Goal: Task Accomplishment & Management: Manage account settings

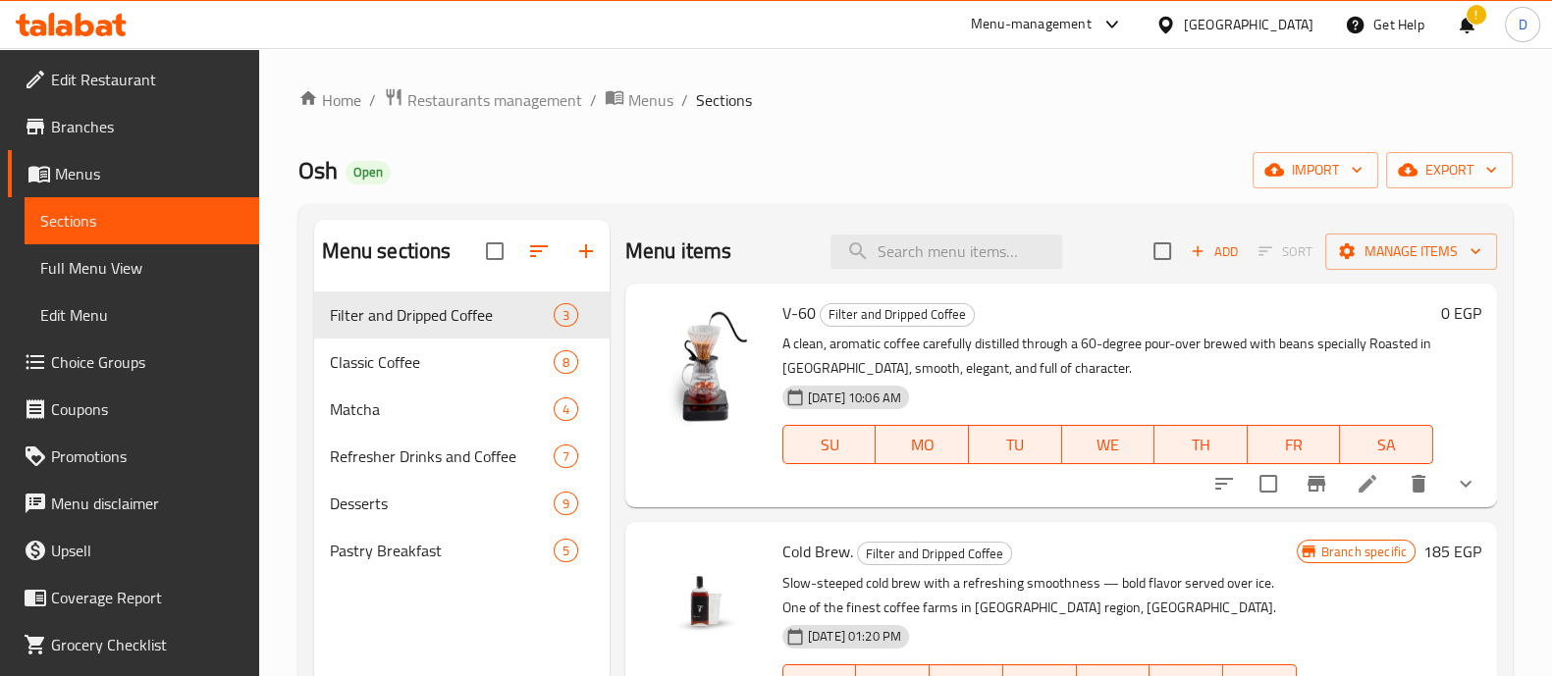
click at [54, 8] on div at bounding box center [71, 24] width 142 height 39
click at [55, 13] on icon at bounding box center [71, 25] width 111 height 24
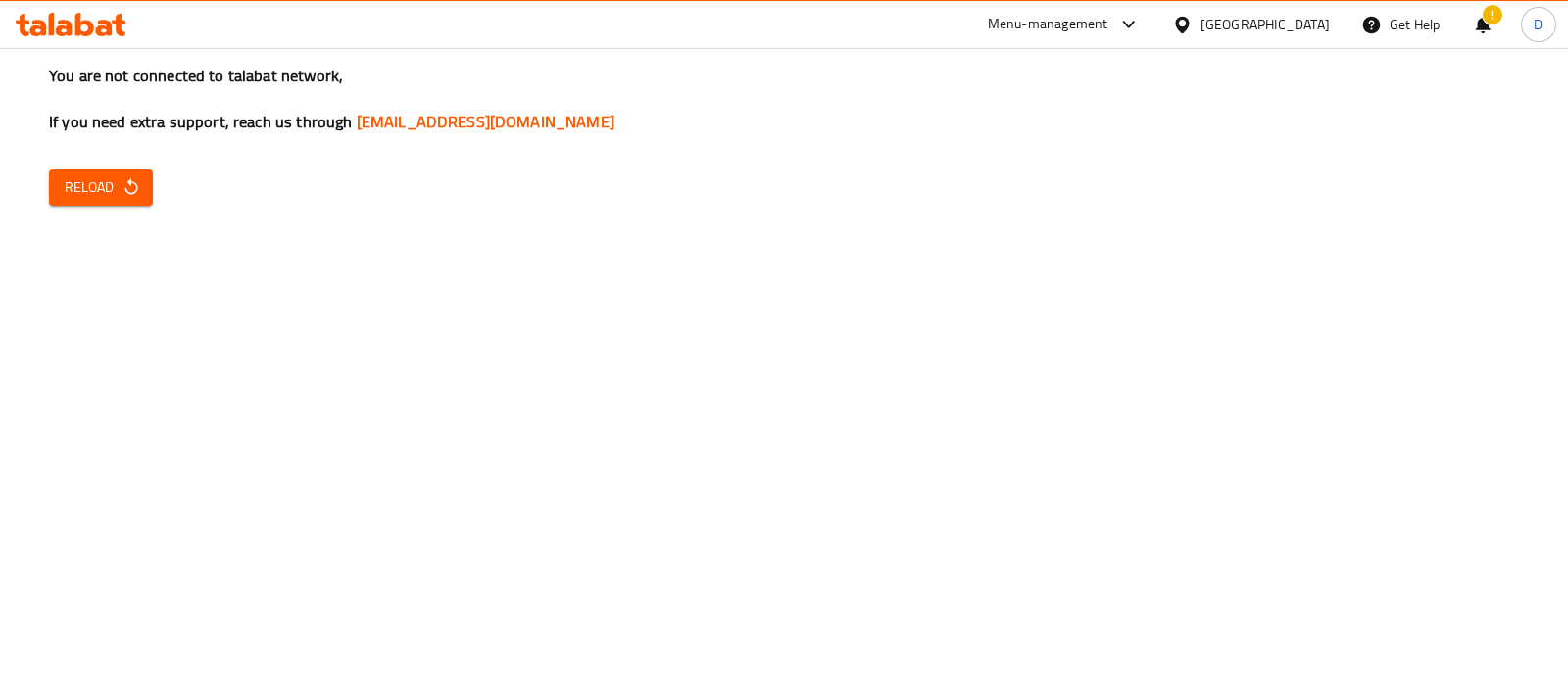
click at [51, 189] on button "Reload" at bounding box center [101, 188] width 104 height 36
drag, startPoint x: 157, startPoint y: 190, endPoint x: 136, endPoint y: 187, distance: 21.2
click at [136, 187] on icon "button" at bounding box center [131, 187] width 13 height 17
click at [55, 176] on button "Reload" at bounding box center [101, 188] width 104 height 36
click at [135, 188] on icon "button" at bounding box center [131, 187] width 13 height 17
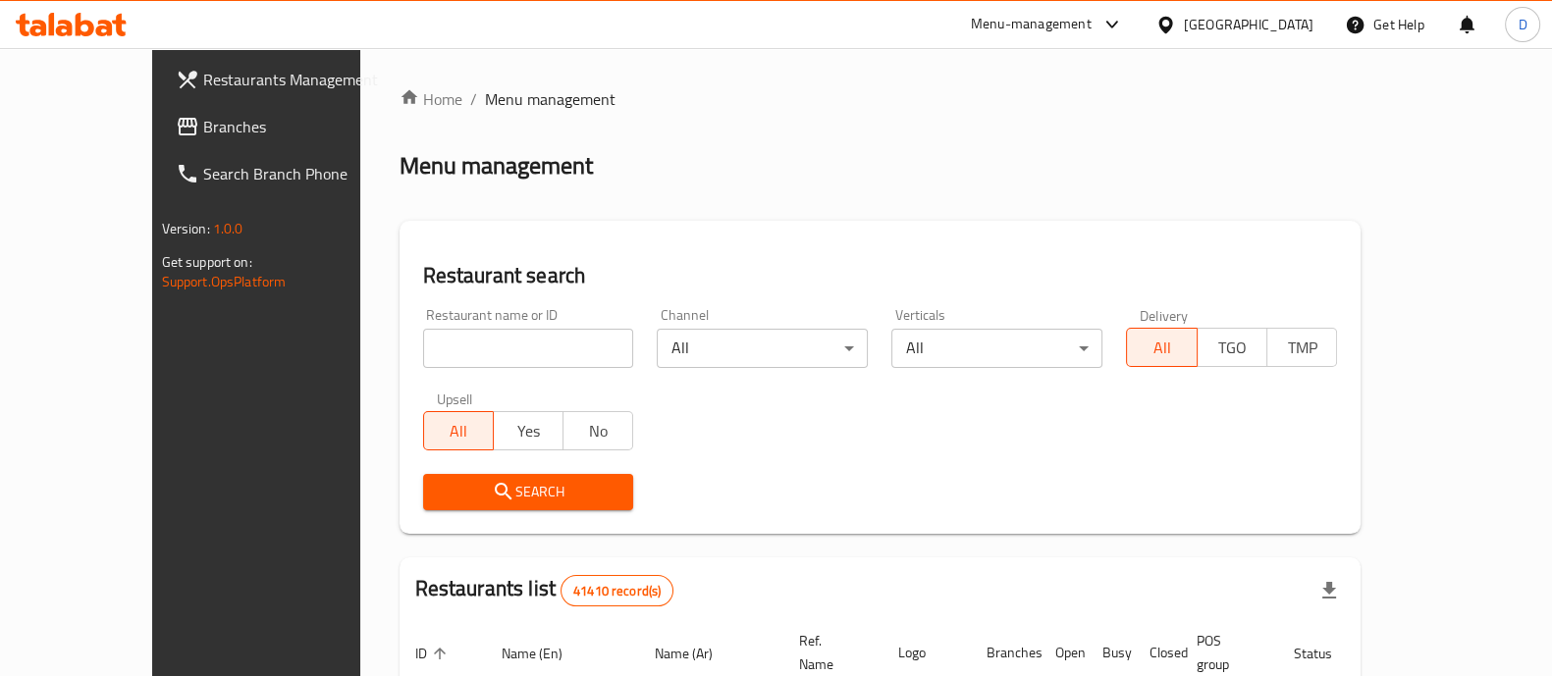
click at [474, 356] on input "search" at bounding box center [528, 348] width 211 height 39
paste input "694160"
type input "694160"
click button "Search" at bounding box center [528, 492] width 211 height 36
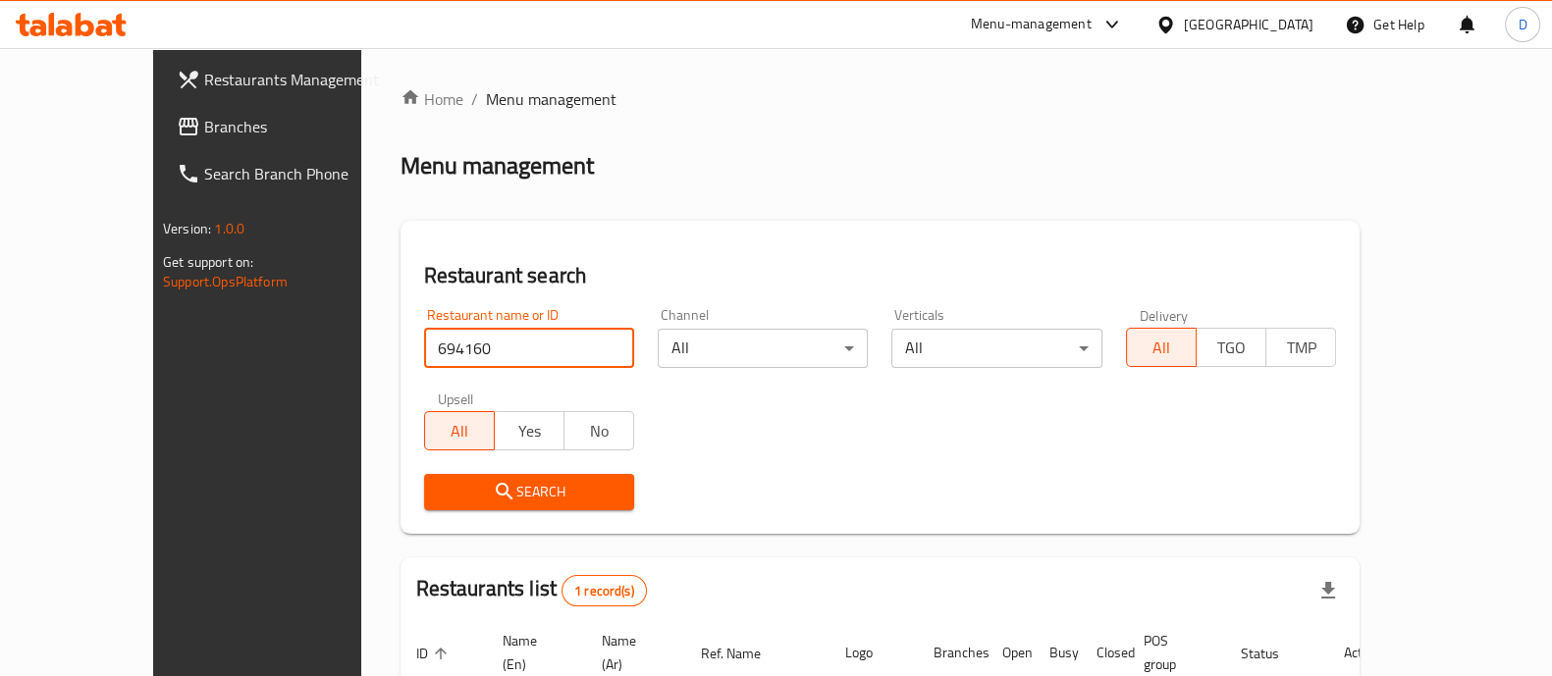
scroll to position [160, 0]
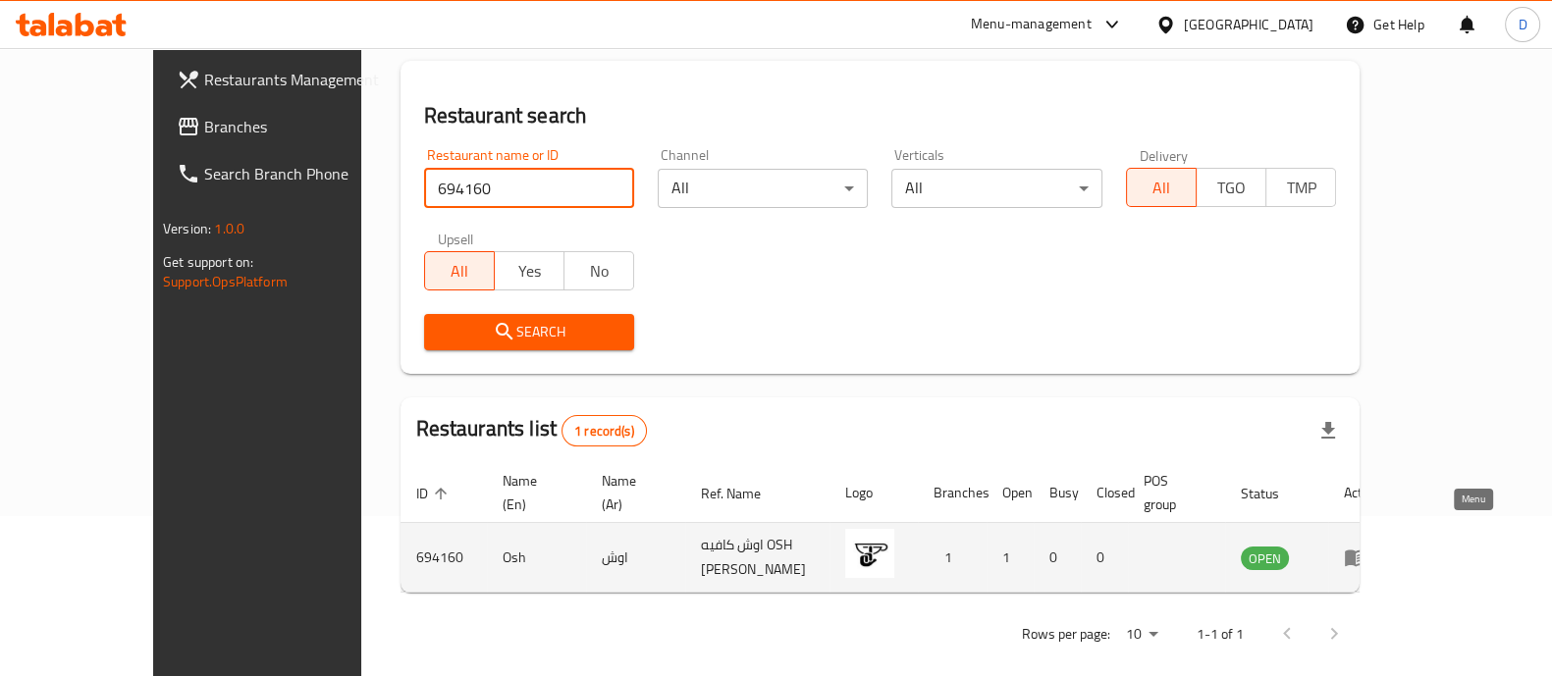
click at [1367, 546] on icon "enhanced table" at bounding box center [1356, 558] width 24 height 24
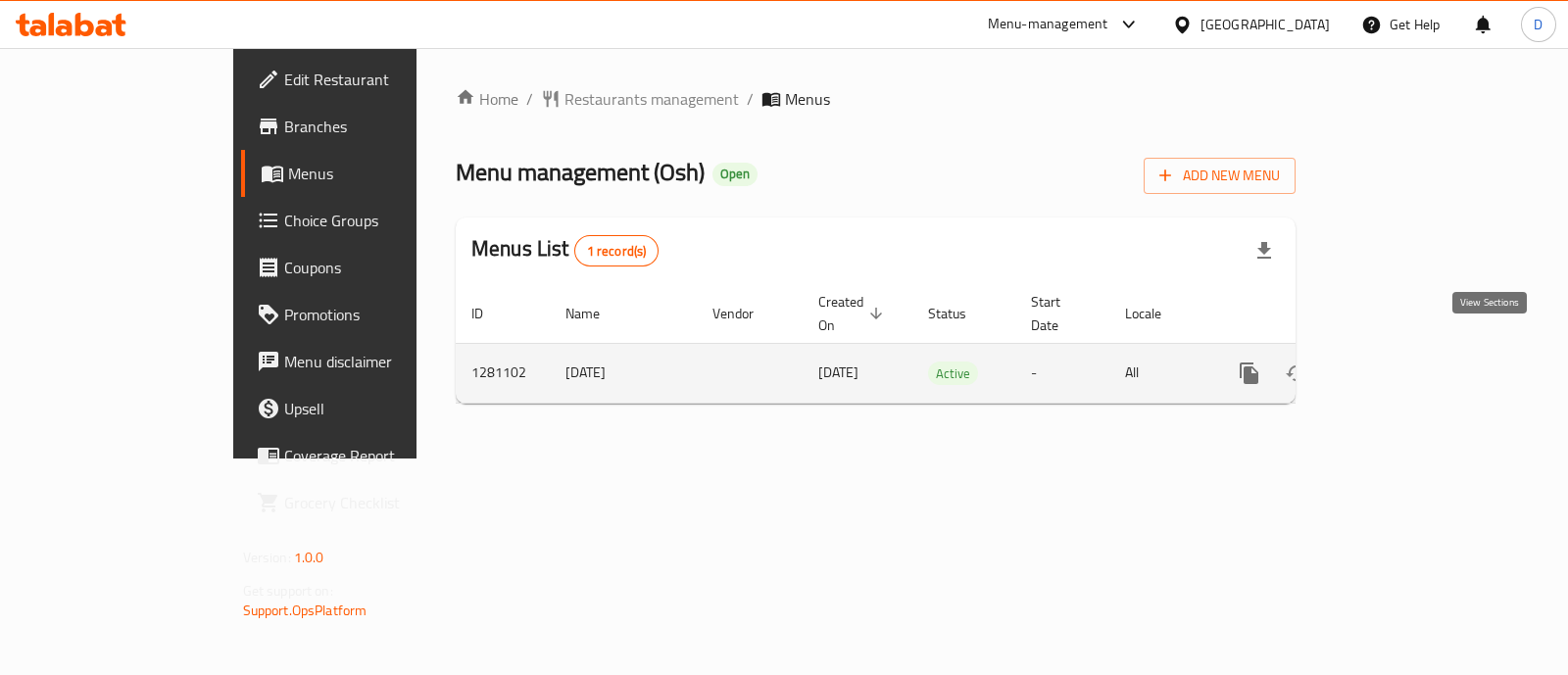
click at [1402, 361] on icon "enhanced table" at bounding box center [1390, 373] width 24 height 24
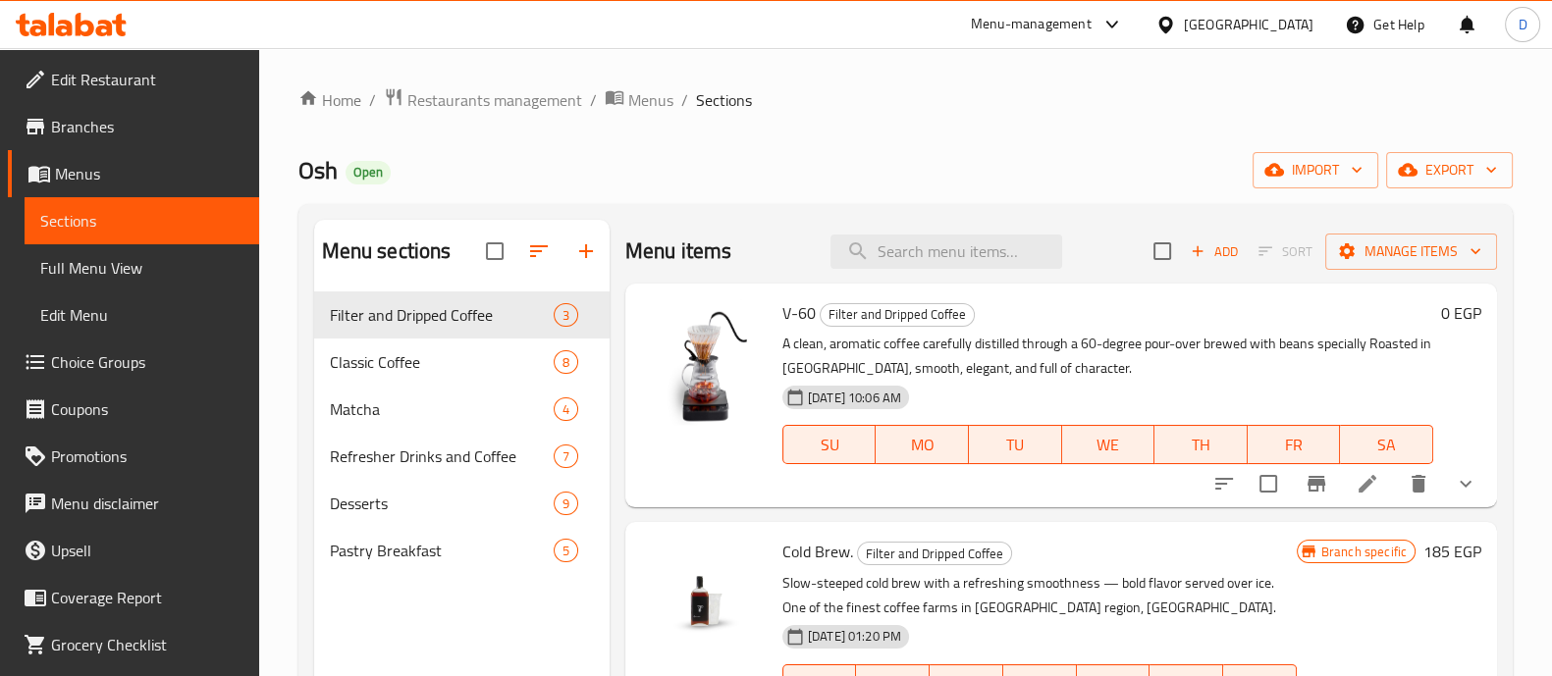
scroll to position [88, 0]
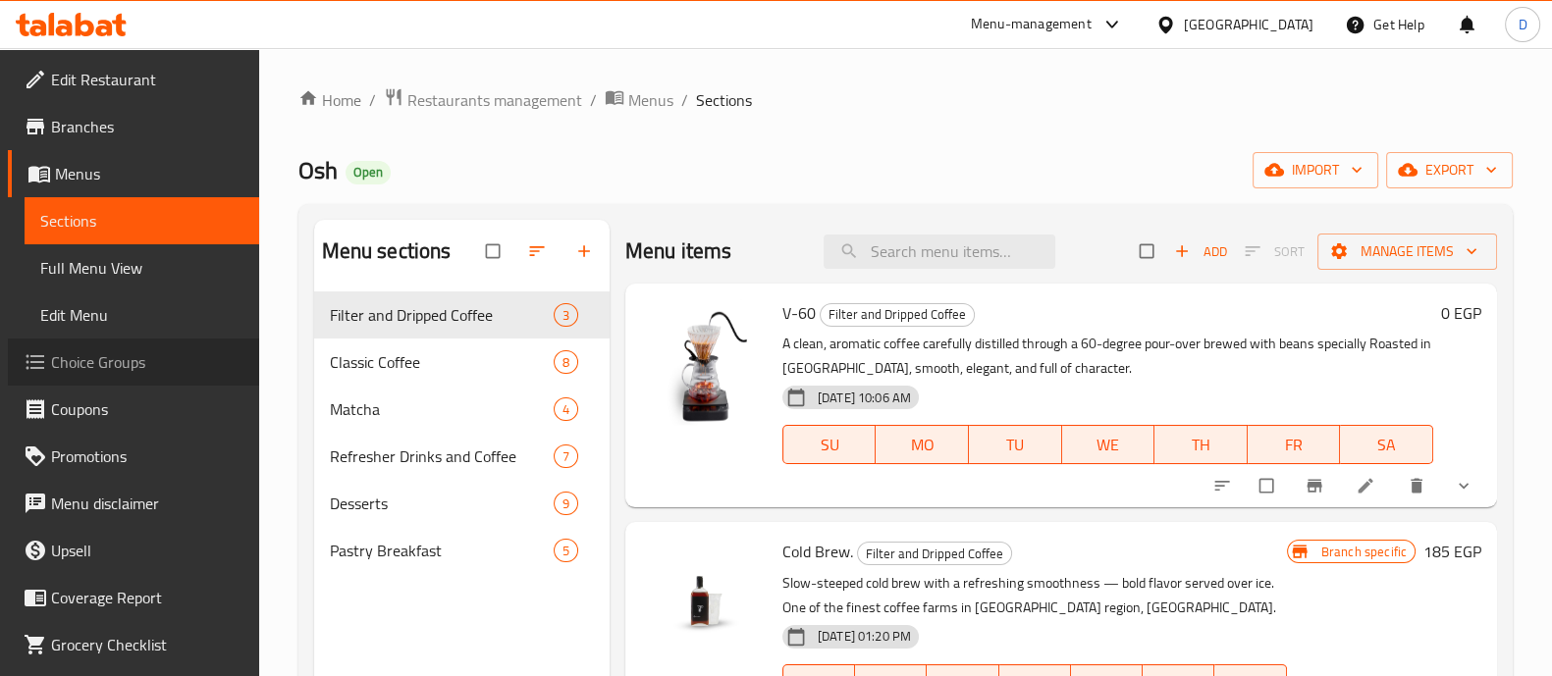
click at [166, 347] on link "Choice Groups" at bounding box center [133, 362] width 251 height 47
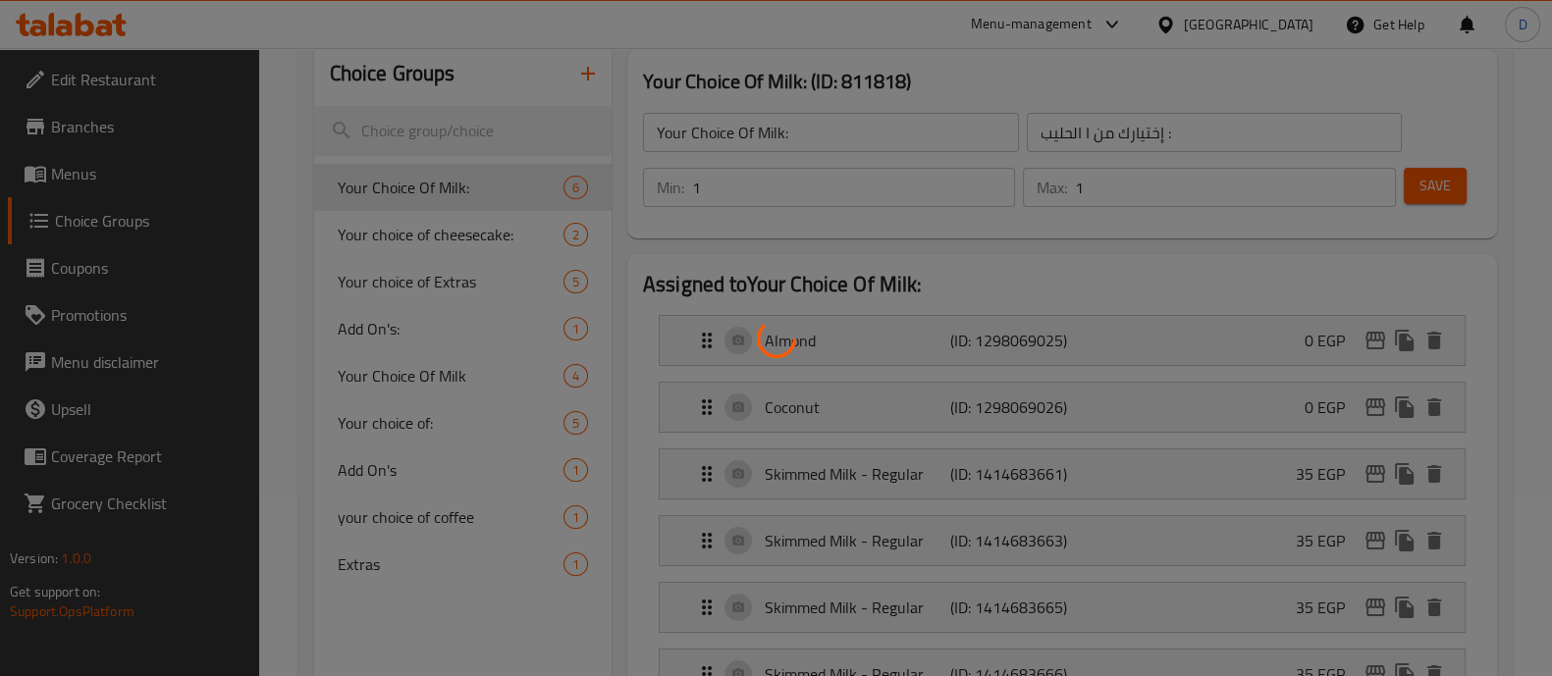
scroll to position [195, 0]
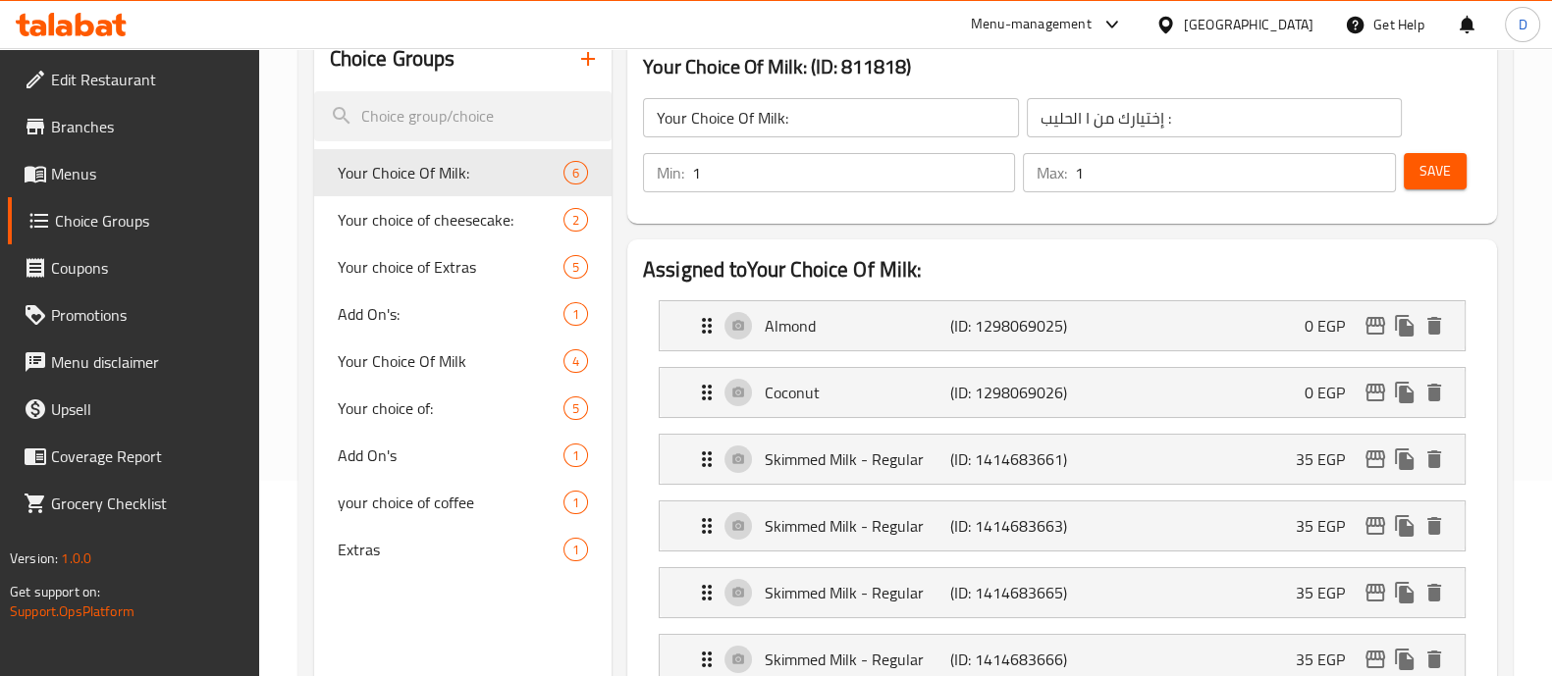
click at [460, 497] on div at bounding box center [776, 338] width 1552 height 676
click at [443, 399] on span "Your choice of:" at bounding box center [421, 409] width 167 height 24
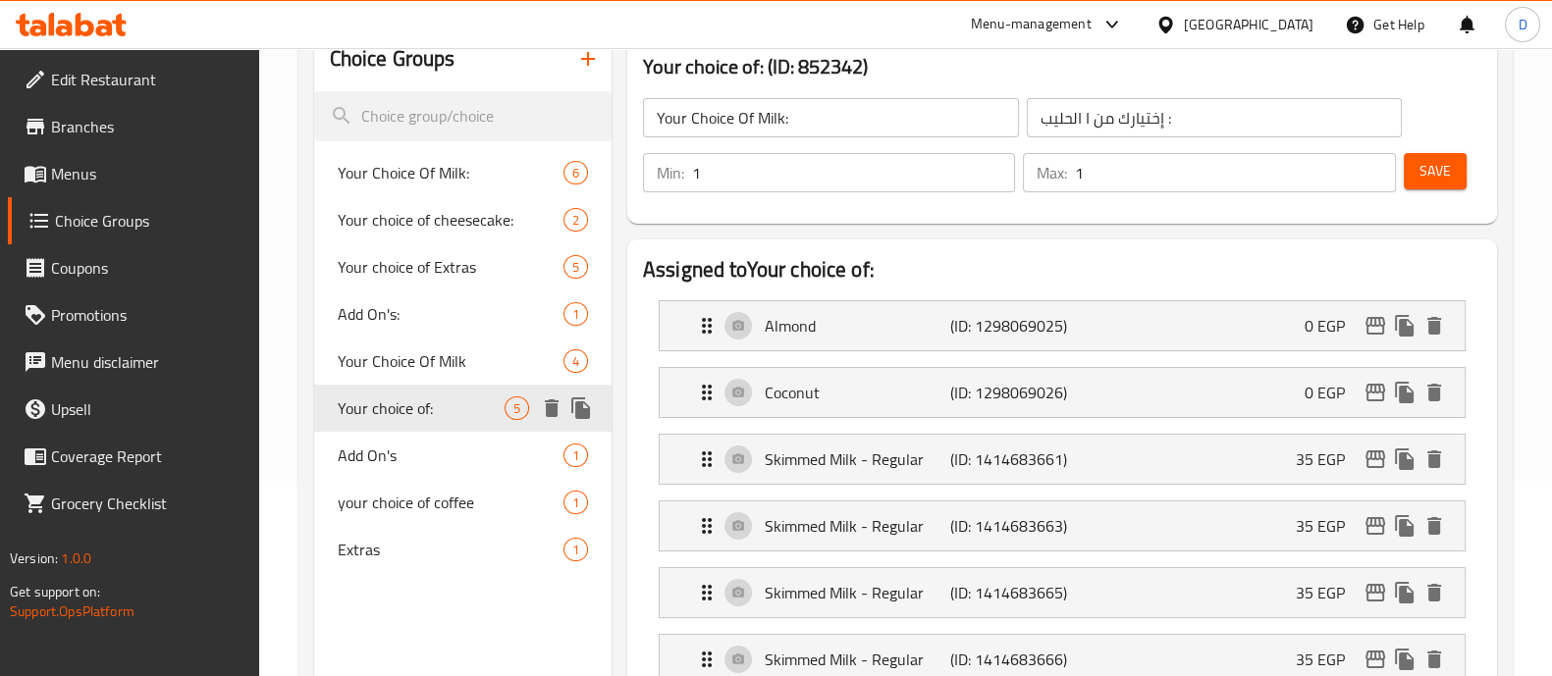
type input "Your choice of:"
type input "اختيارك من"
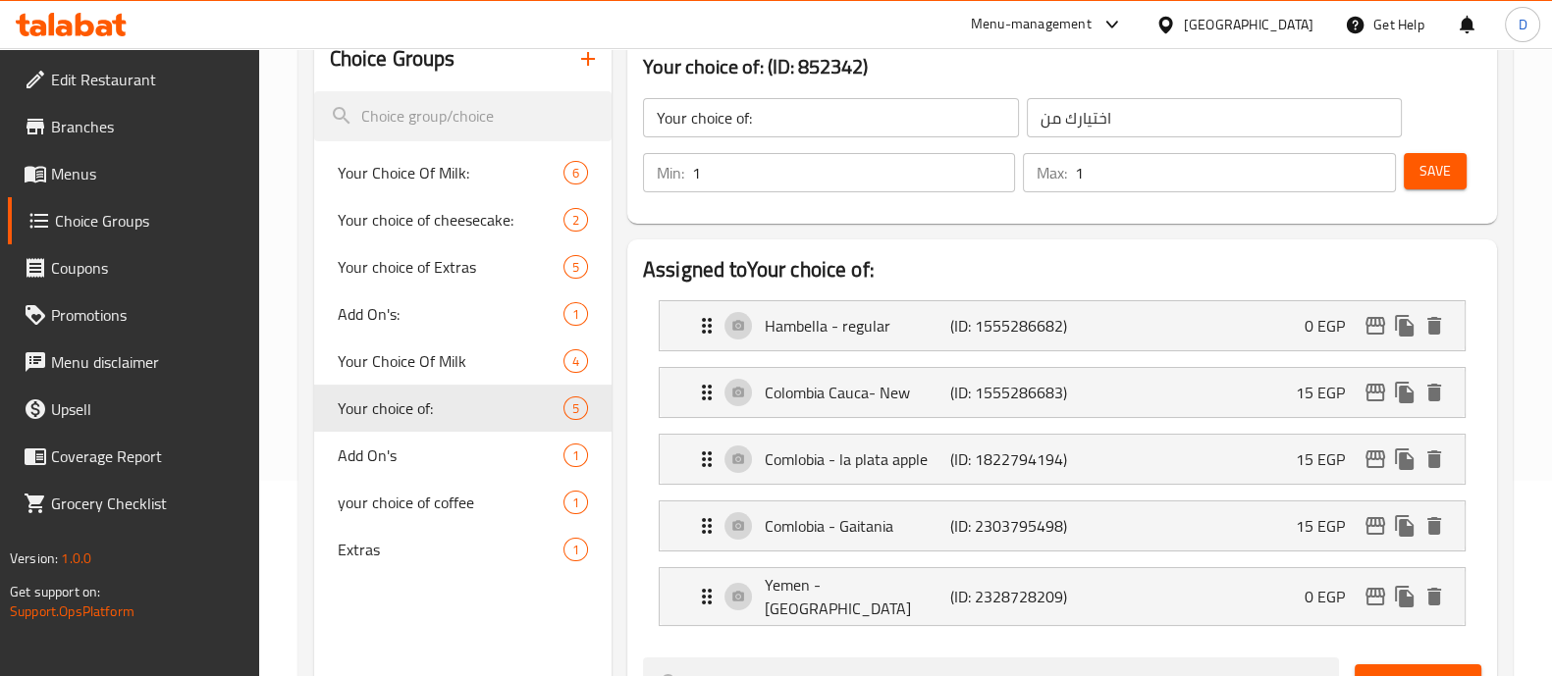
scroll to position [275, 0]
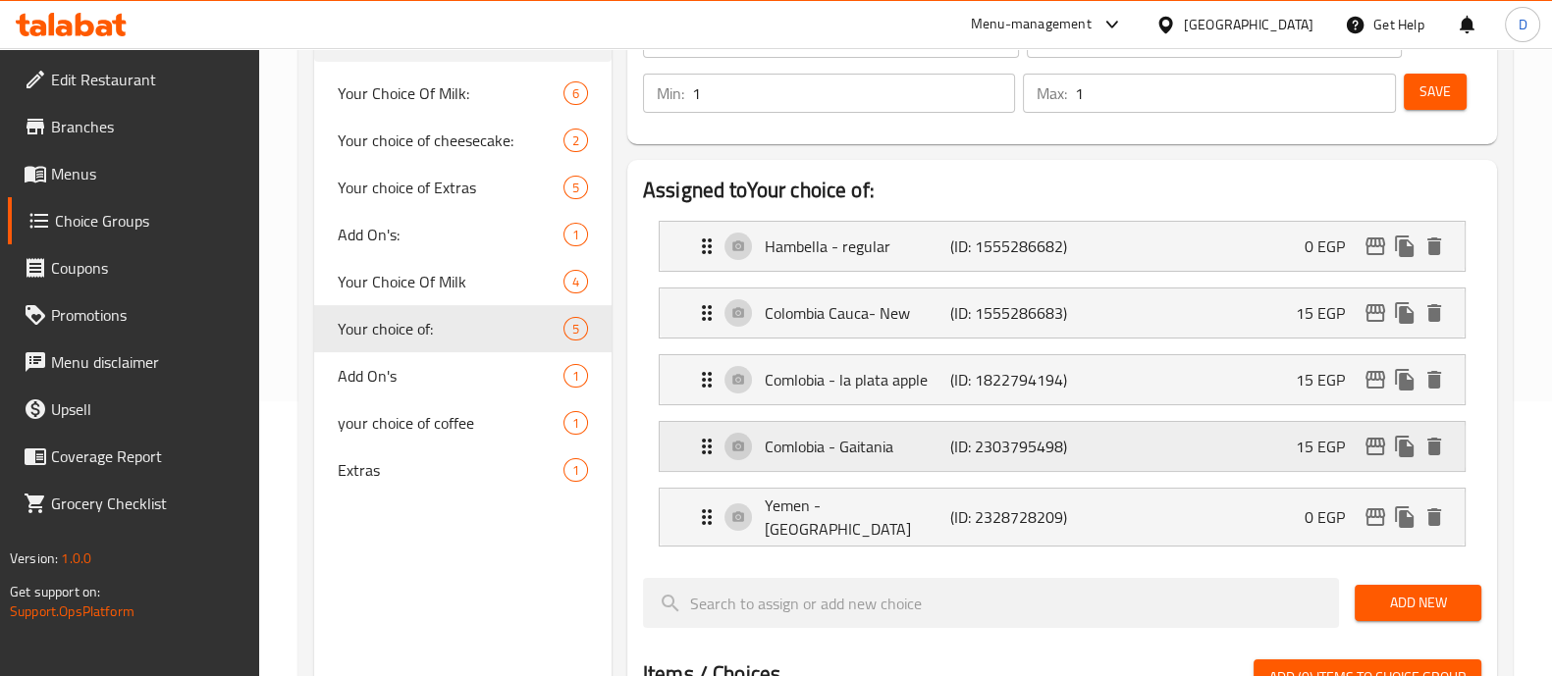
click at [1204, 454] on div "Comlobia - Gaitania (ID: 2303795498) 15 EGP" at bounding box center [1068, 446] width 746 height 49
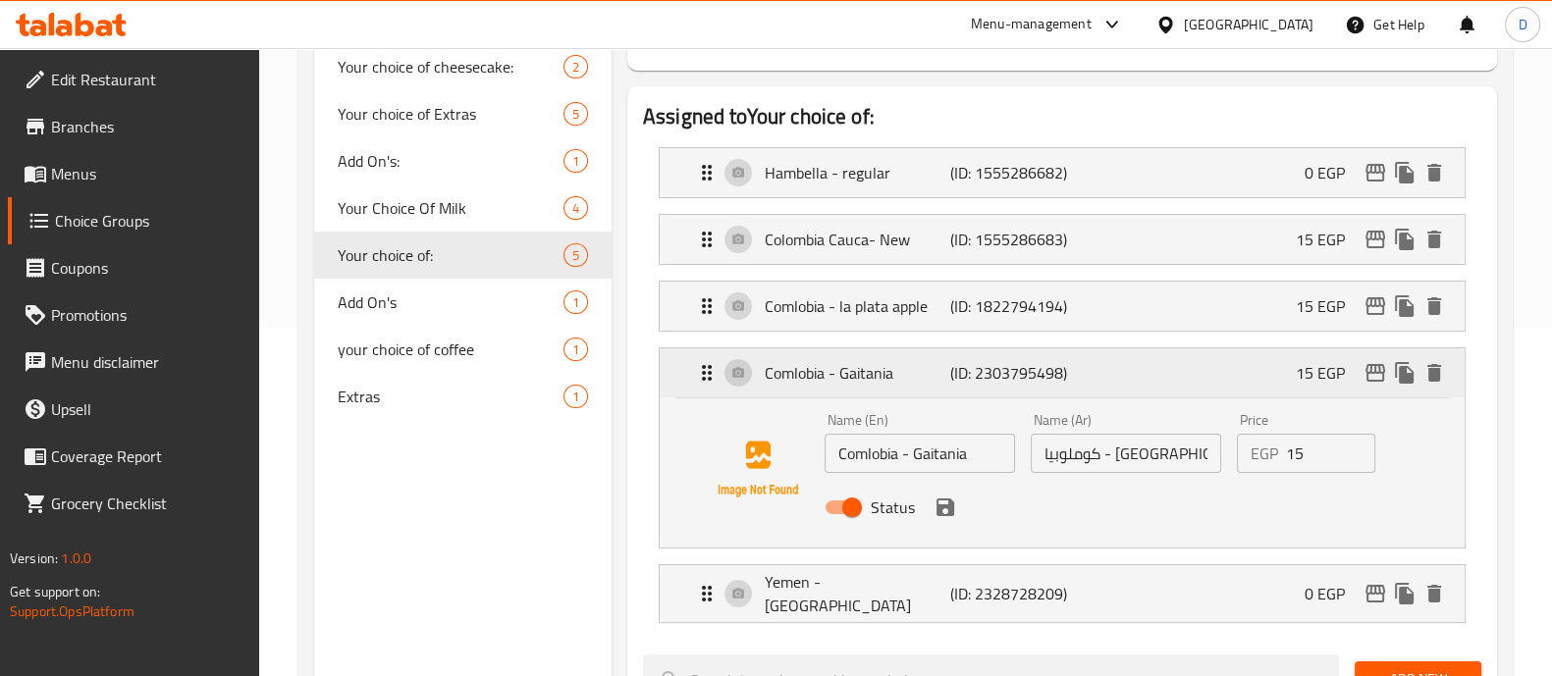
scroll to position [354, 0]
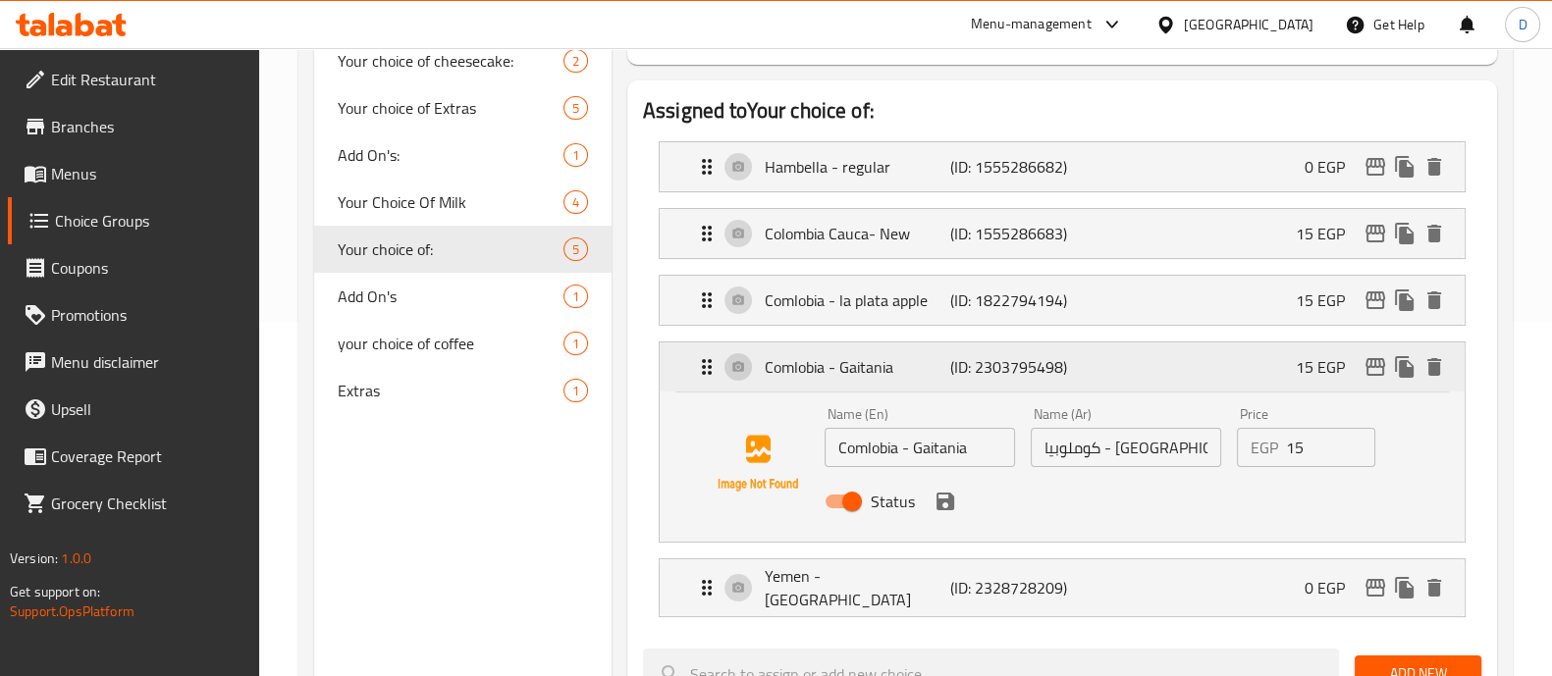
click at [1369, 366] on icon "edit" at bounding box center [1375, 367] width 24 height 24
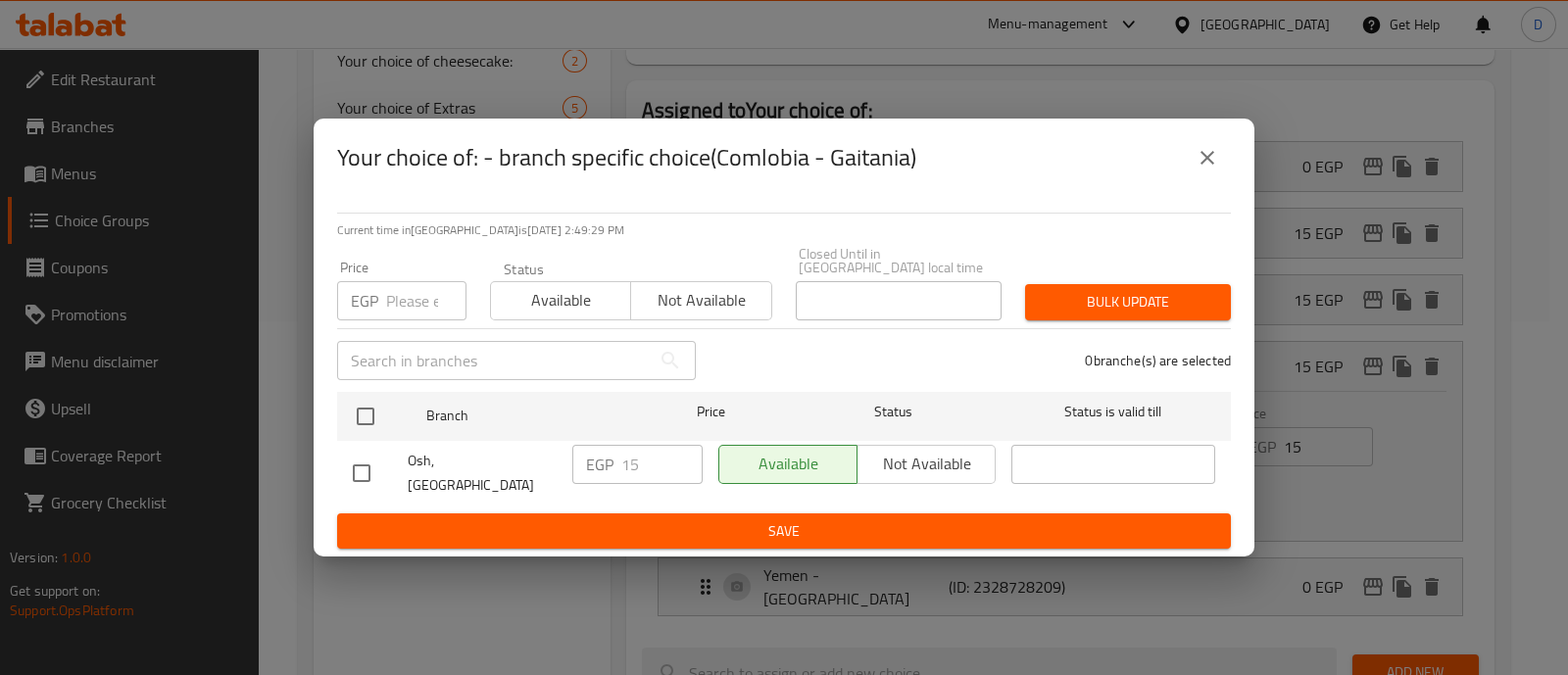
click at [588, 281] on div "Available Not available" at bounding box center [631, 291] width 282 height 59
click at [570, 293] on span "Available" at bounding box center [561, 301] width 125 height 28
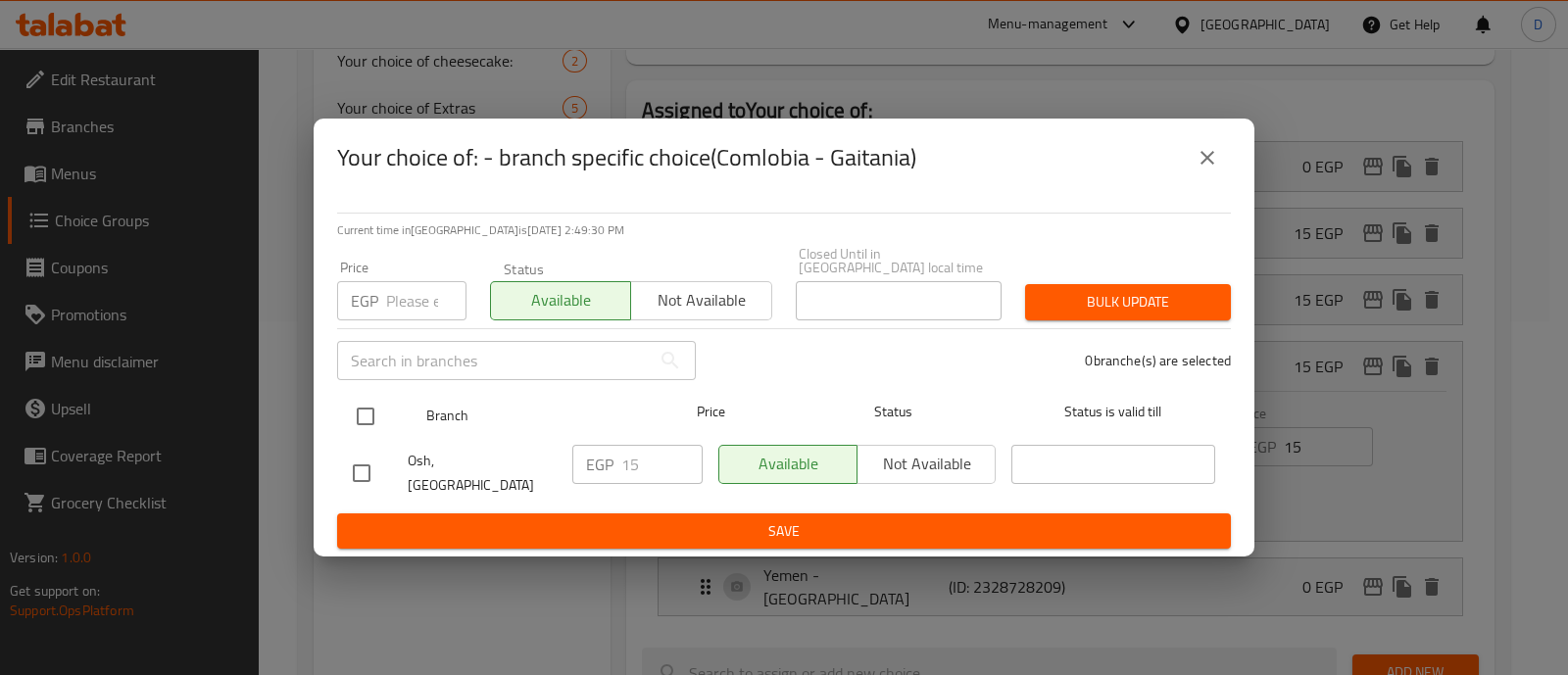
click at [362, 413] on input "checkbox" at bounding box center [365, 416] width 41 height 41
checkbox input "true"
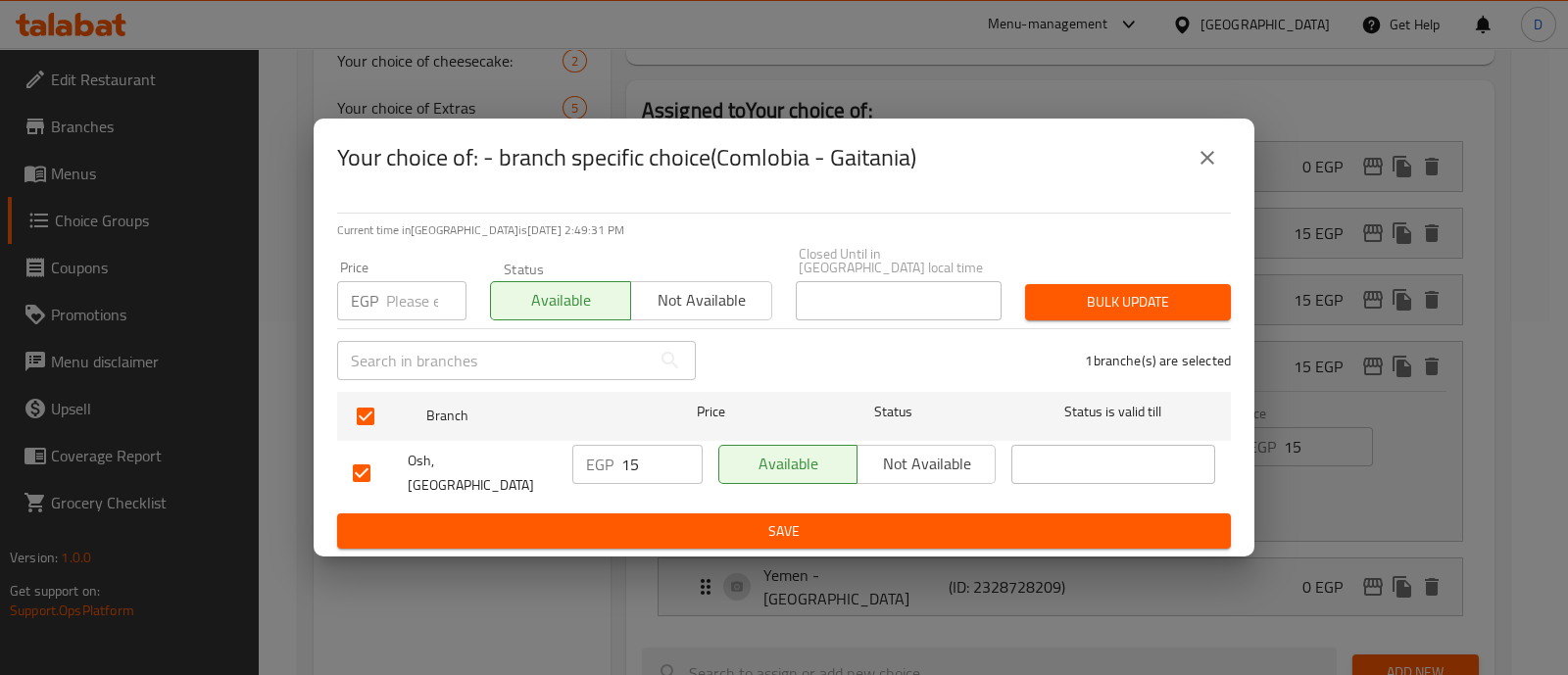
click at [1141, 294] on span "Bulk update" at bounding box center [1127, 303] width 175 height 25
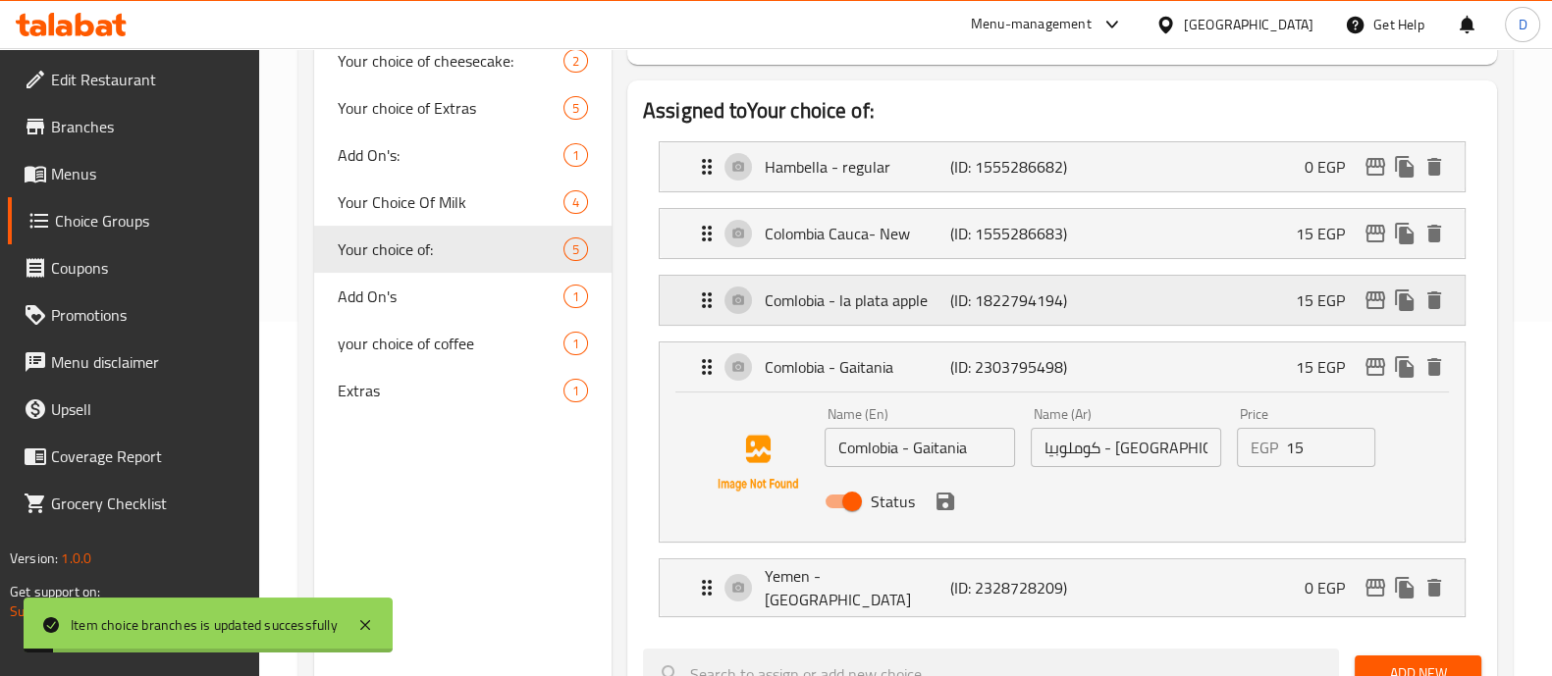
scroll to position [0, 0]
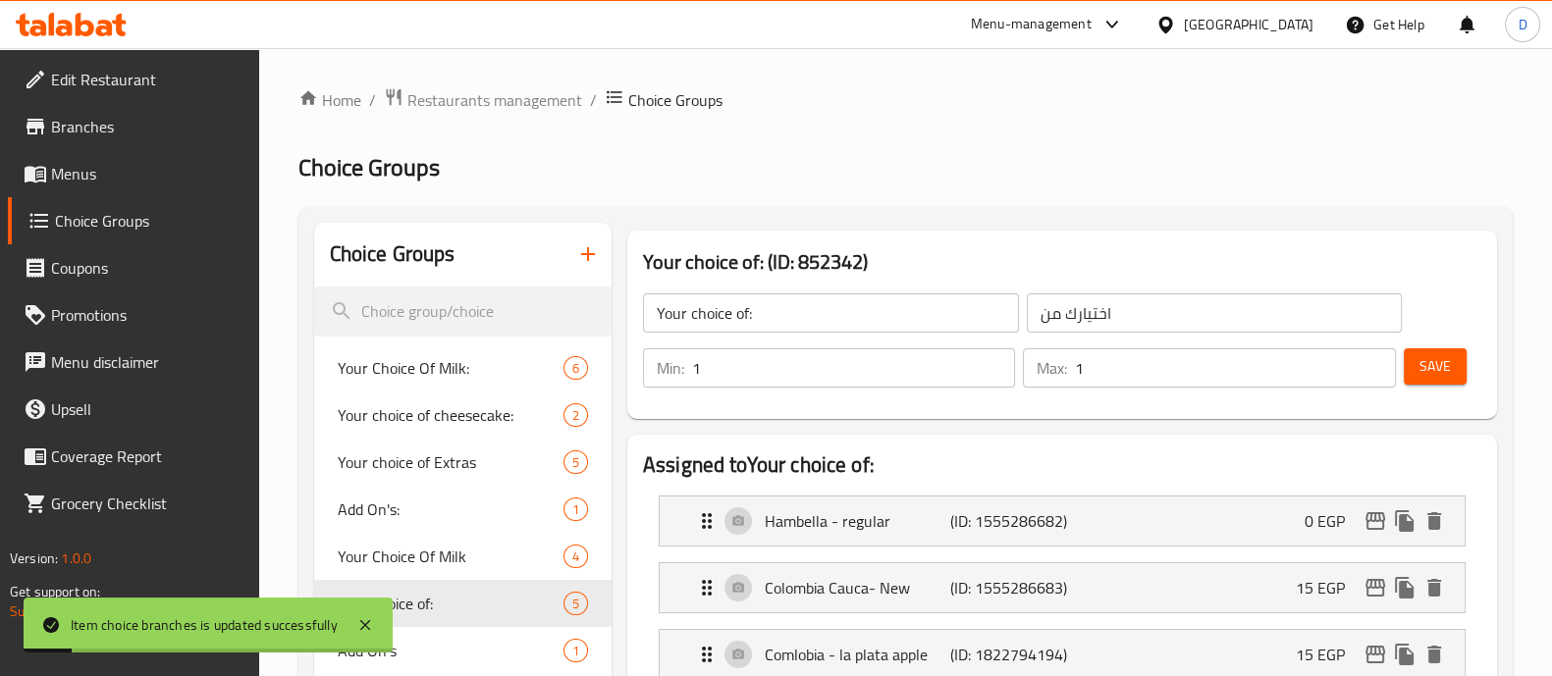
click at [1429, 371] on span "Save" at bounding box center [1434, 366] width 31 height 25
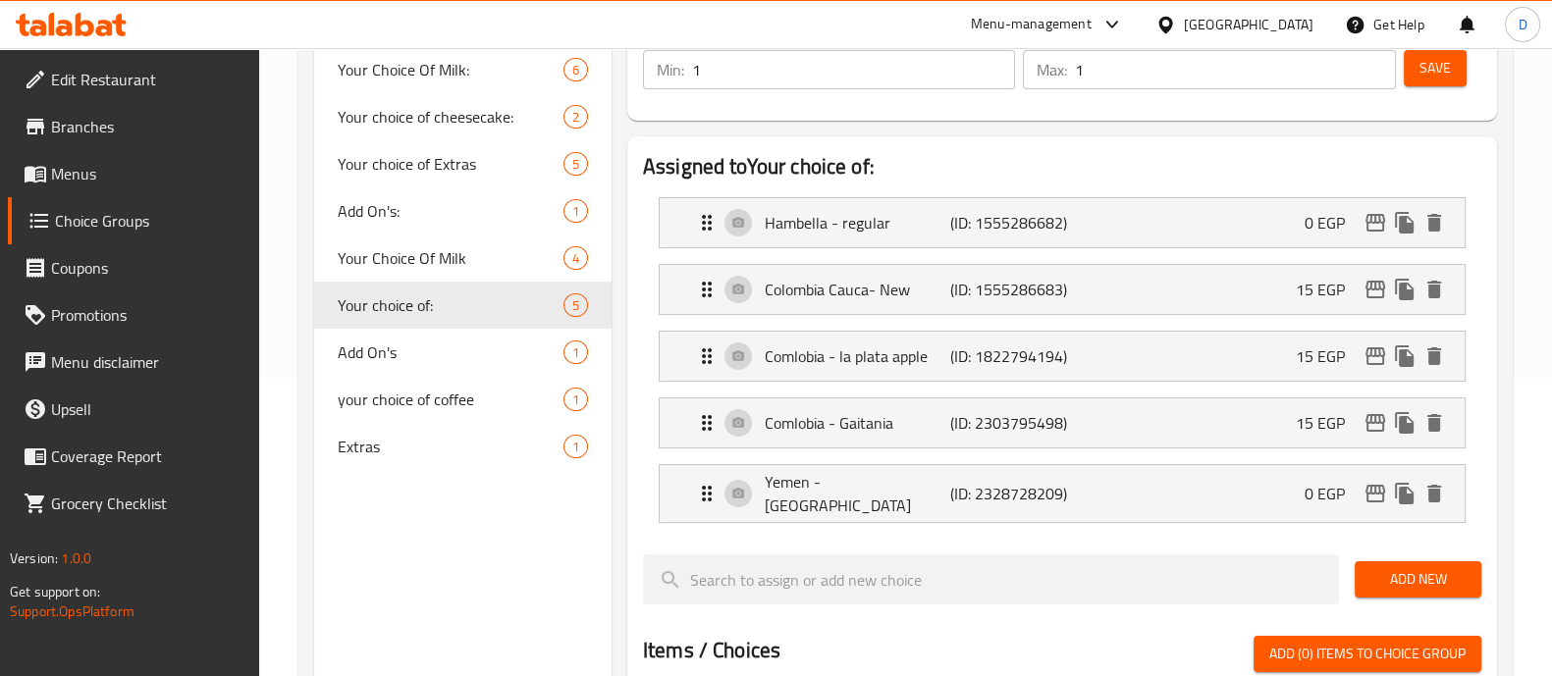
scroll to position [303, 0]
